Goal: Use online tool/utility: Utilize a website feature to perform a specific function

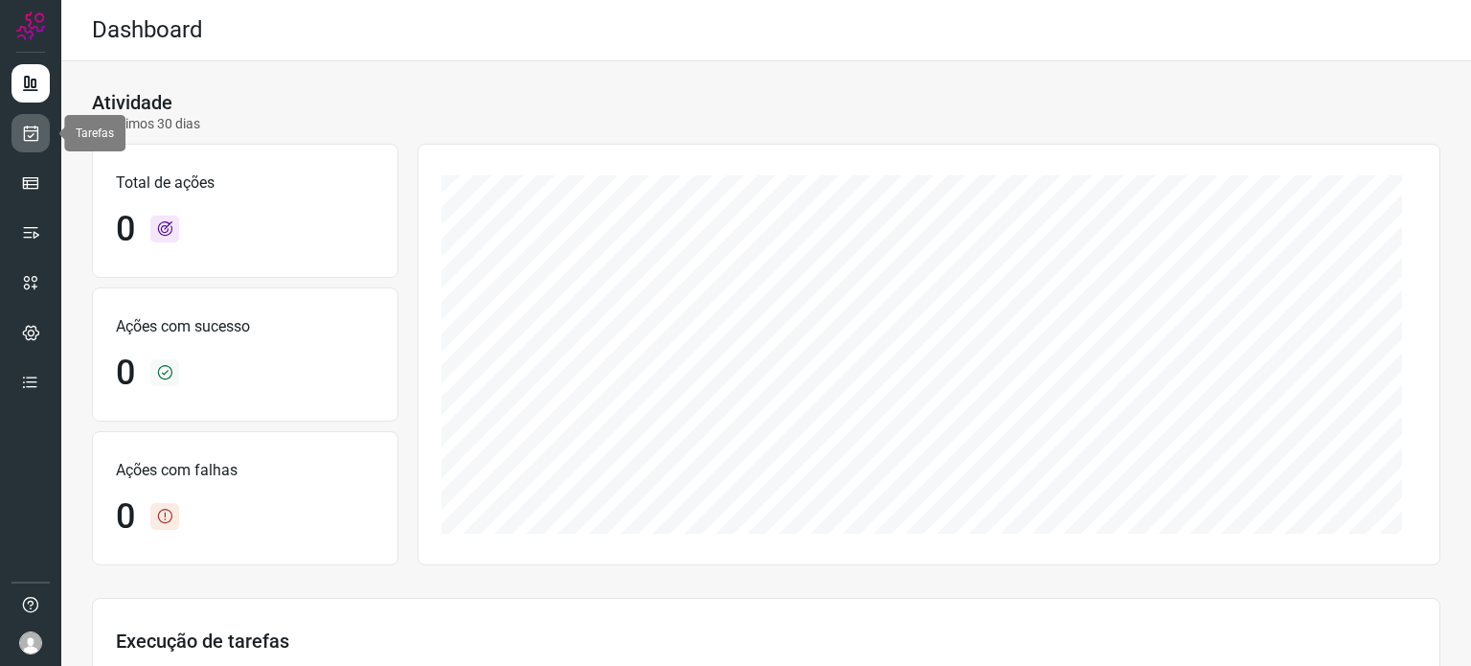
click at [41, 145] on link at bounding box center [30, 133] width 38 height 38
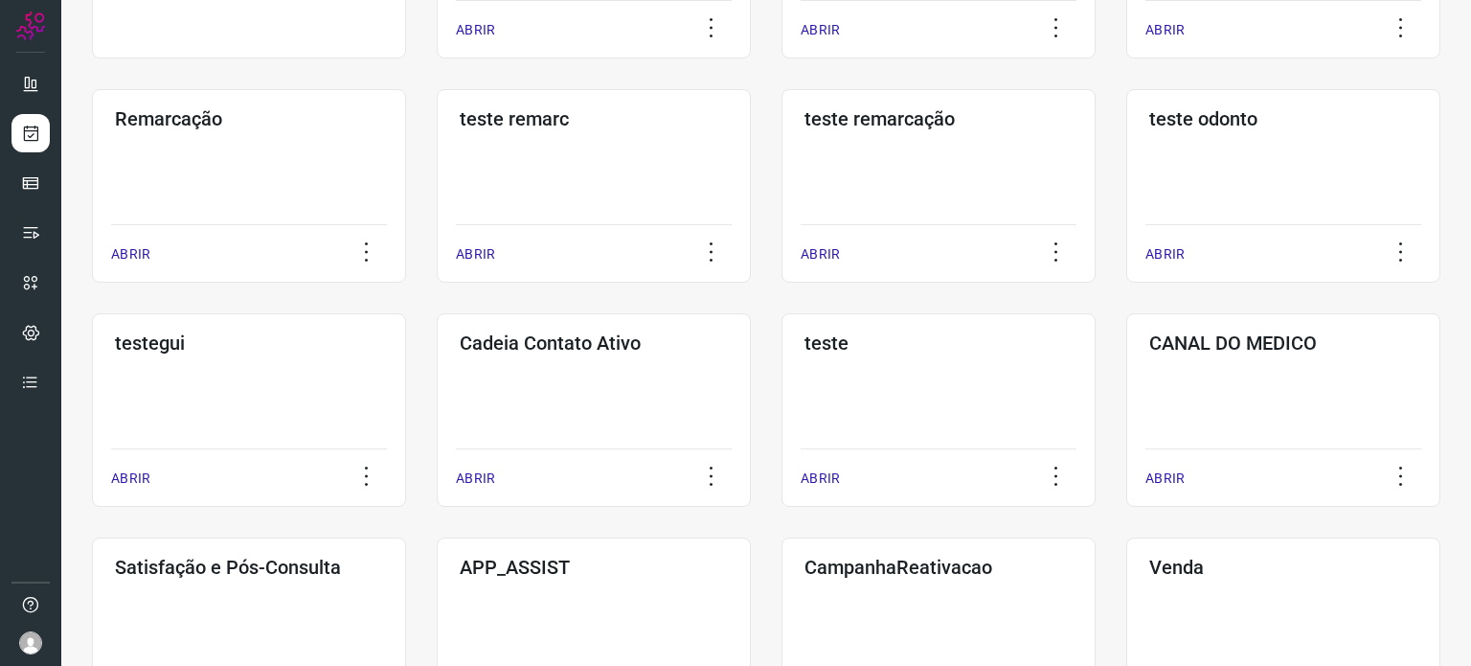
scroll to position [479, 0]
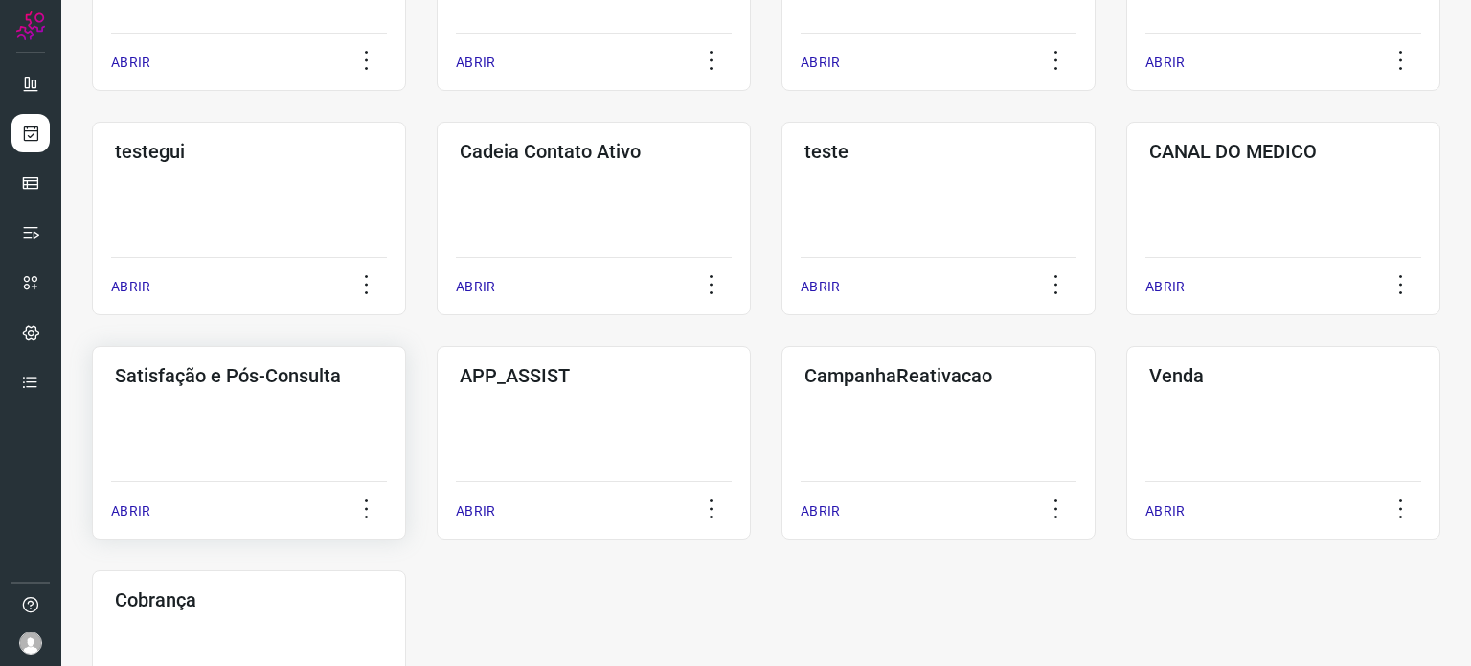
click at [281, 415] on div "Satisfação e Pós-Consulta ABRIR" at bounding box center [249, 442] width 314 height 193
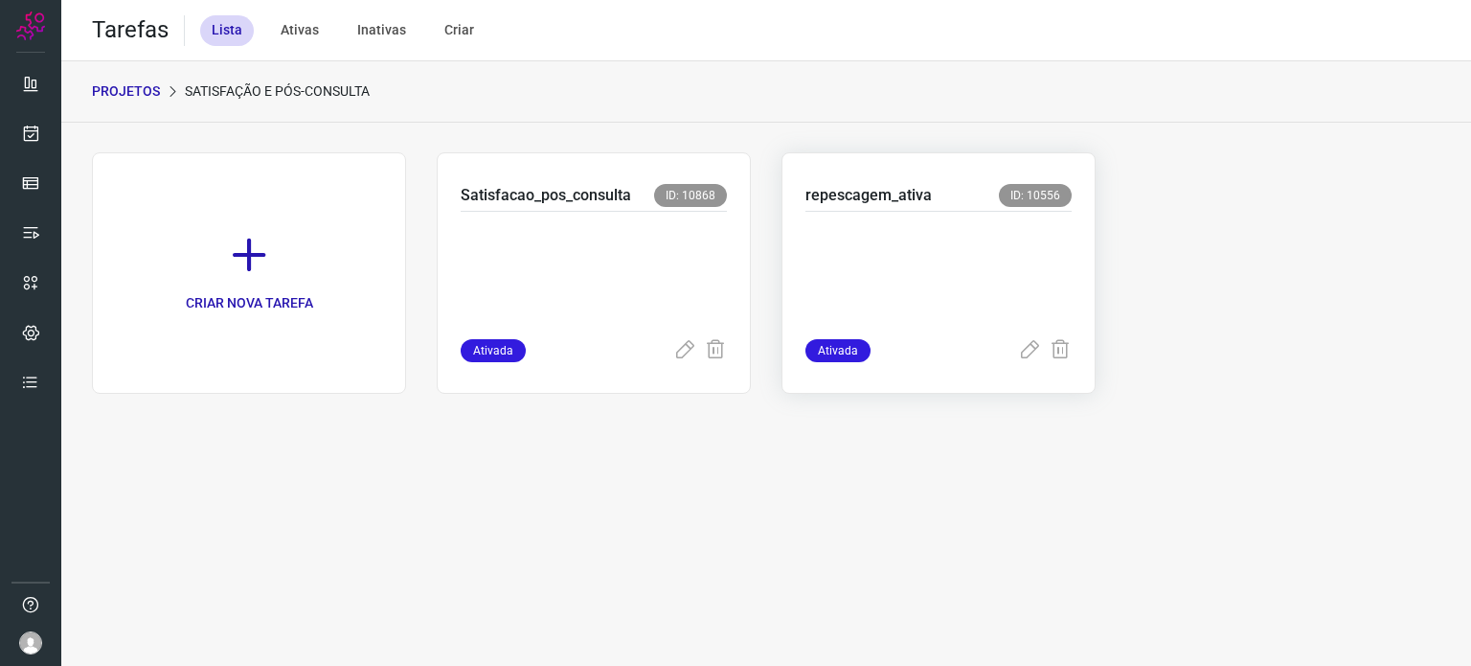
click at [931, 256] on p at bounding box center [938, 271] width 266 height 96
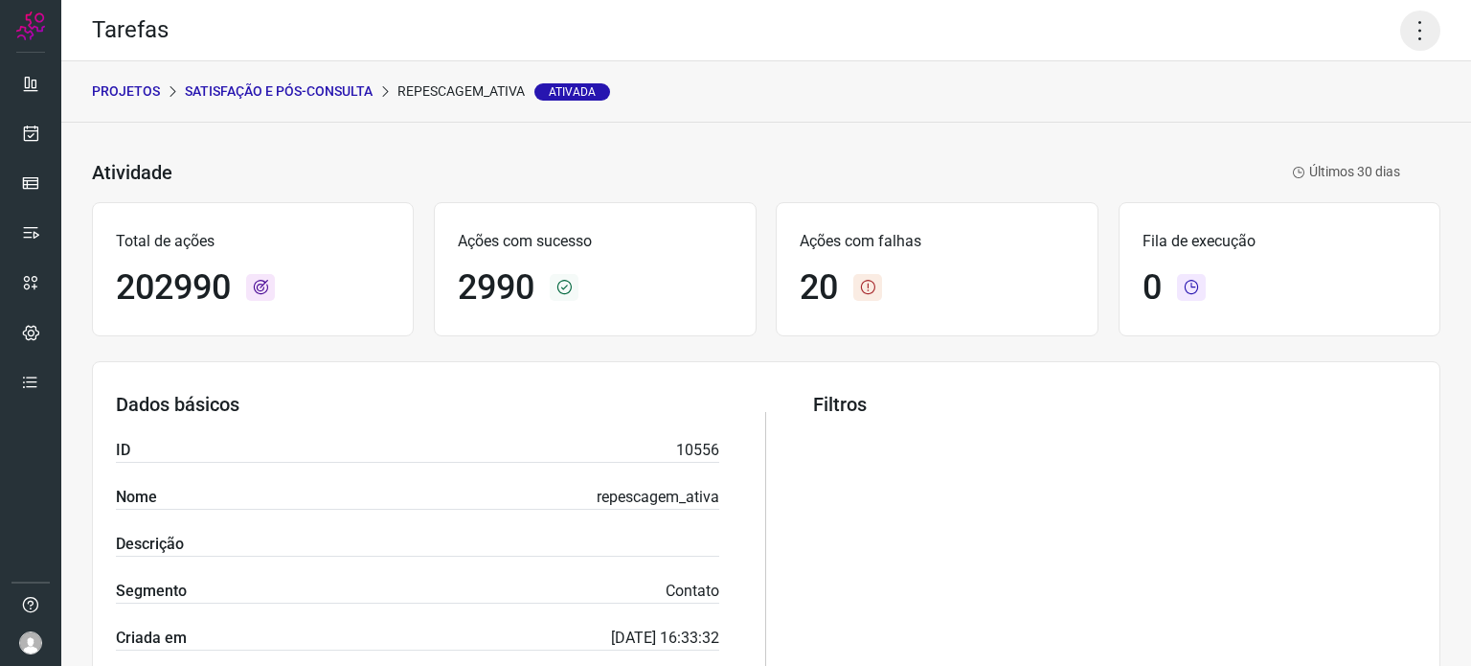
click at [1424, 22] on icon at bounding box center [1420, 31] width 40 height 40
click at [1292, 129] on li "Executar" at bounding box center [1338, 125] width 174 height 31
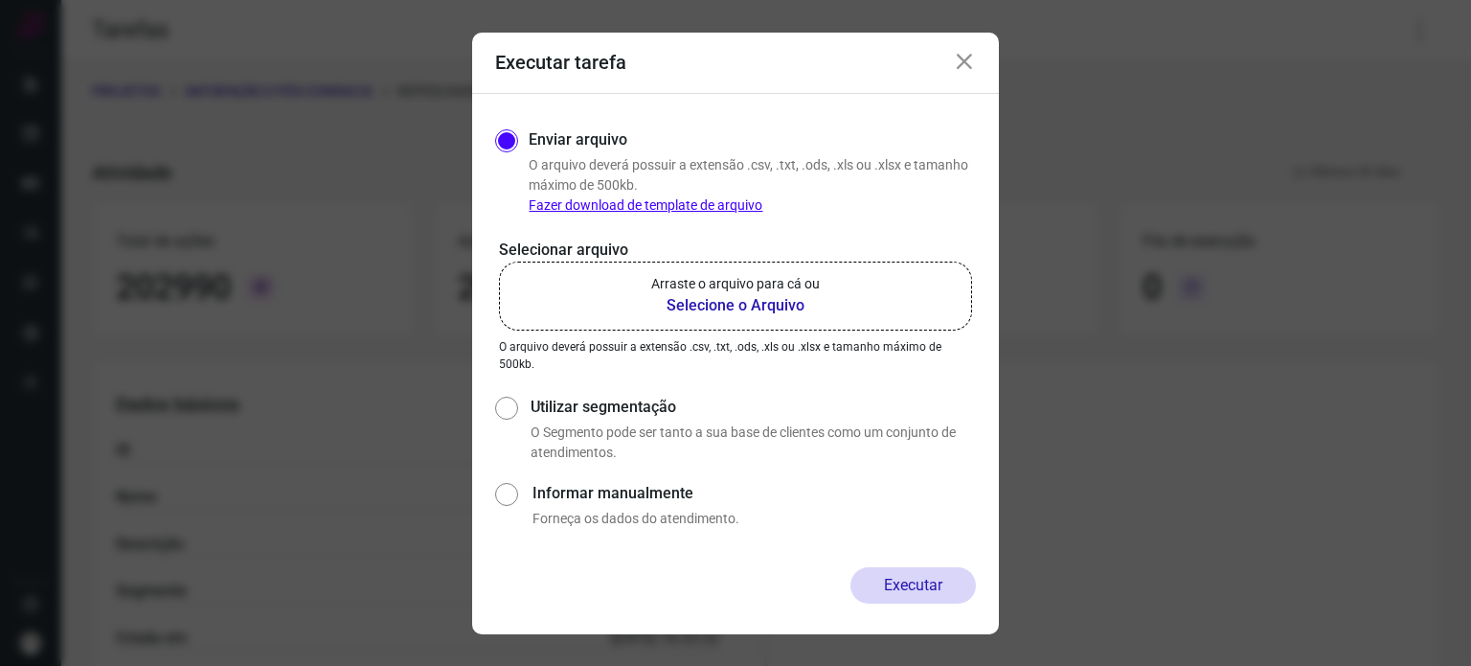
click at [748, 309] on b "Selecione o Arquivo" at bounding box center [735, 305] width 169 height 23
click at [0, 0] on input "Arraste o arquivo para cá ou Selecione o Arquivo" at bounding box center [0, 0] width 0 height 0
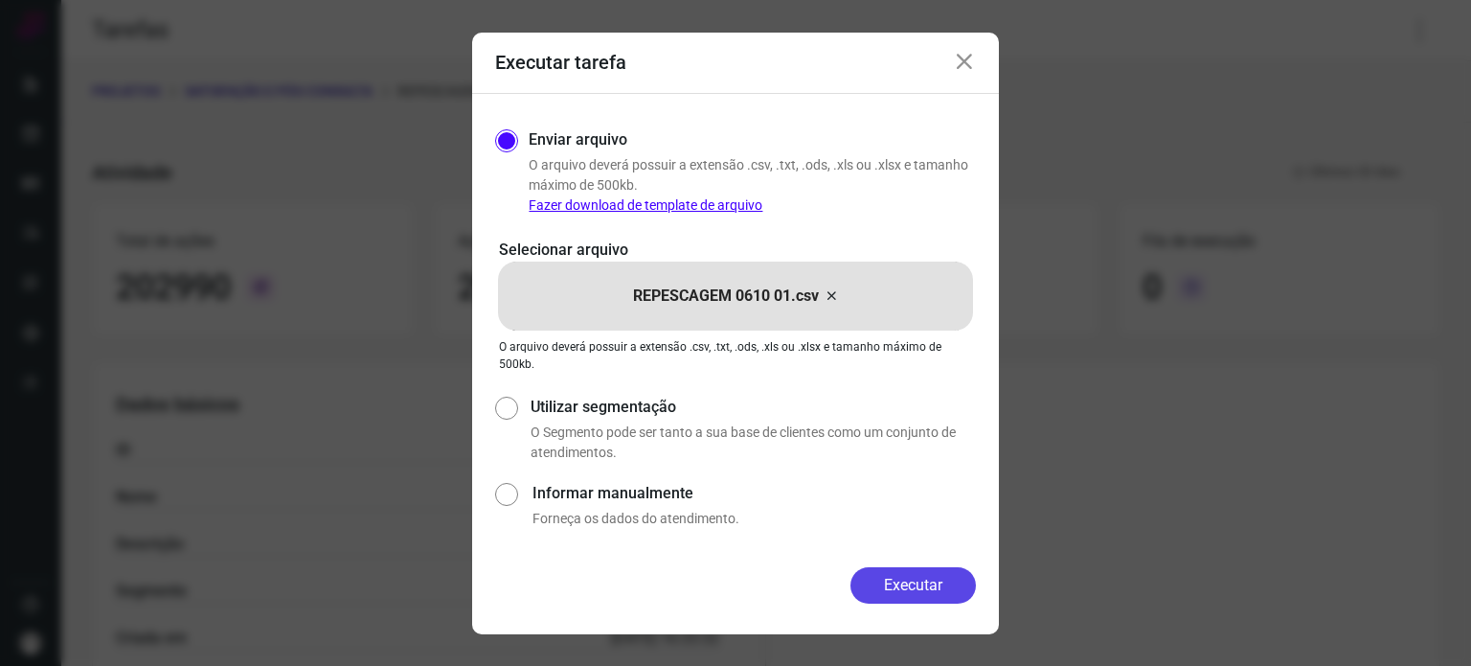
click at [897, 576] on button "Executar" at bounding box center [912, 585] width 125 height 36
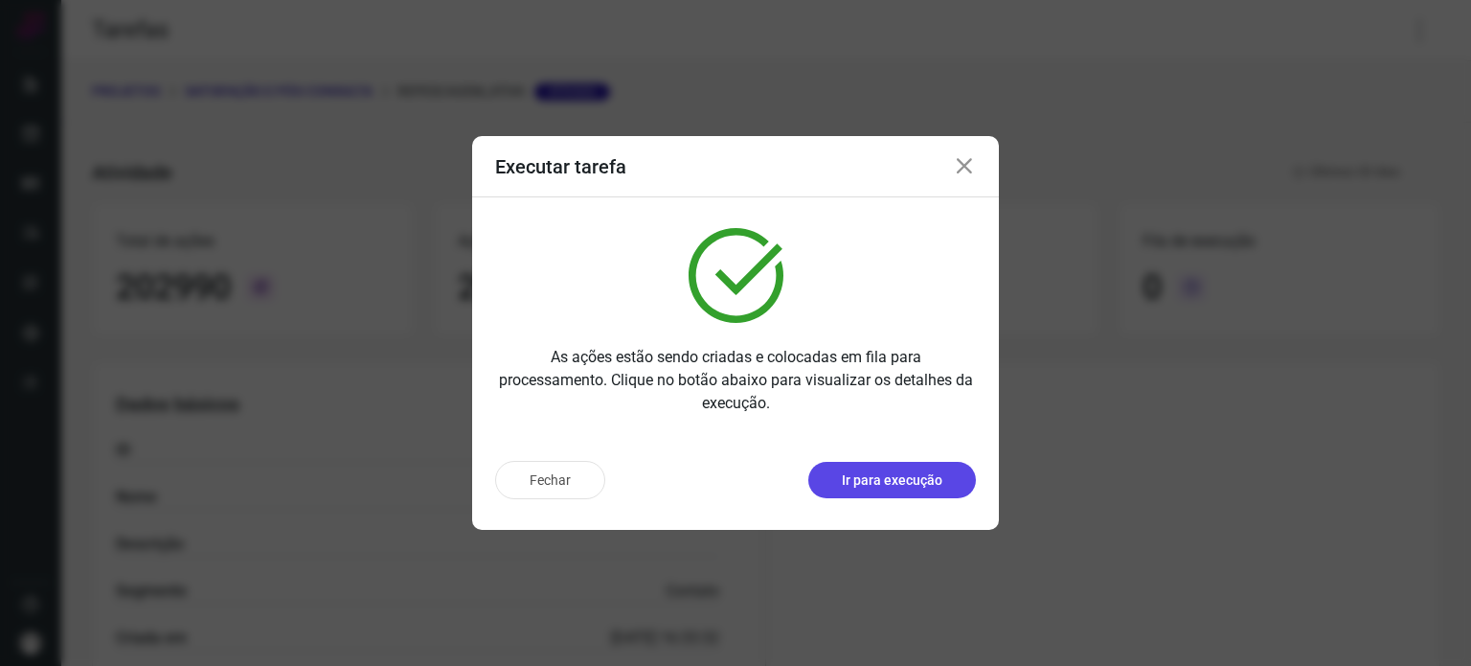
click at [891, 484] on p "Ir para execução" at bounding box center [892, 480] width 101 height 20
